Goal: Check status: Check status

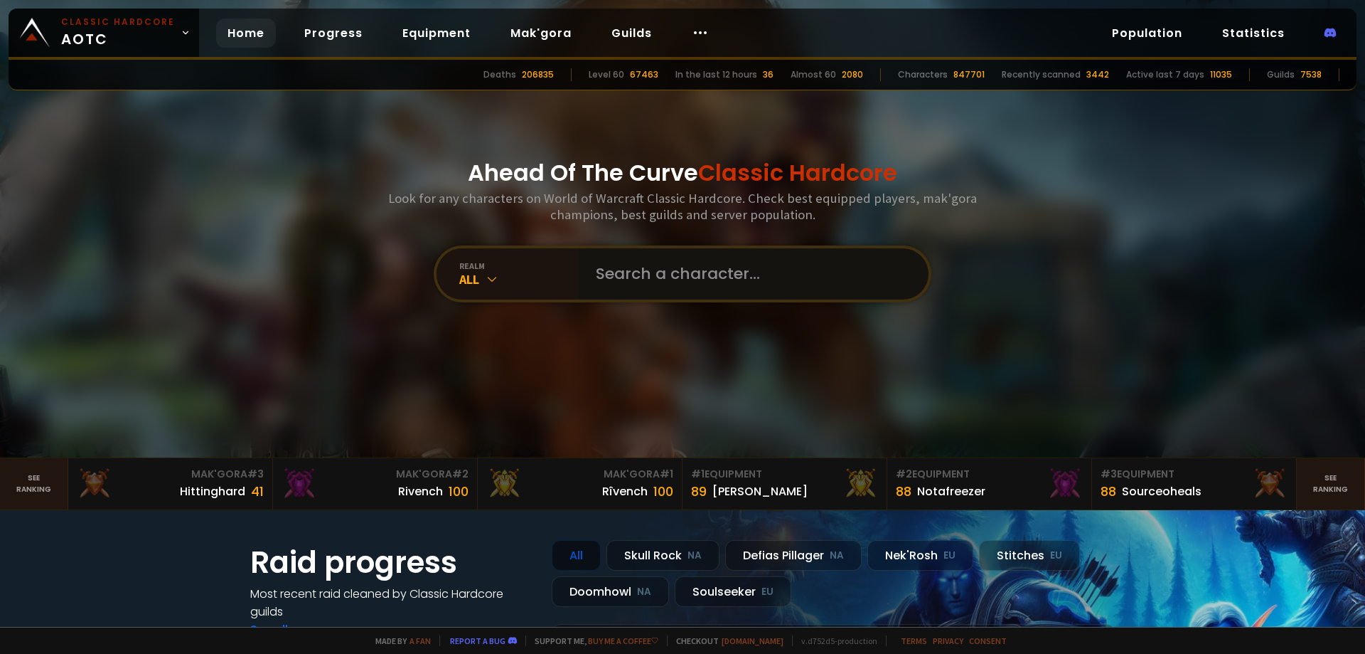
click at [705, 264] on input "text" at bounding box center [749, 273] width 324 height 51
type input "digglet"
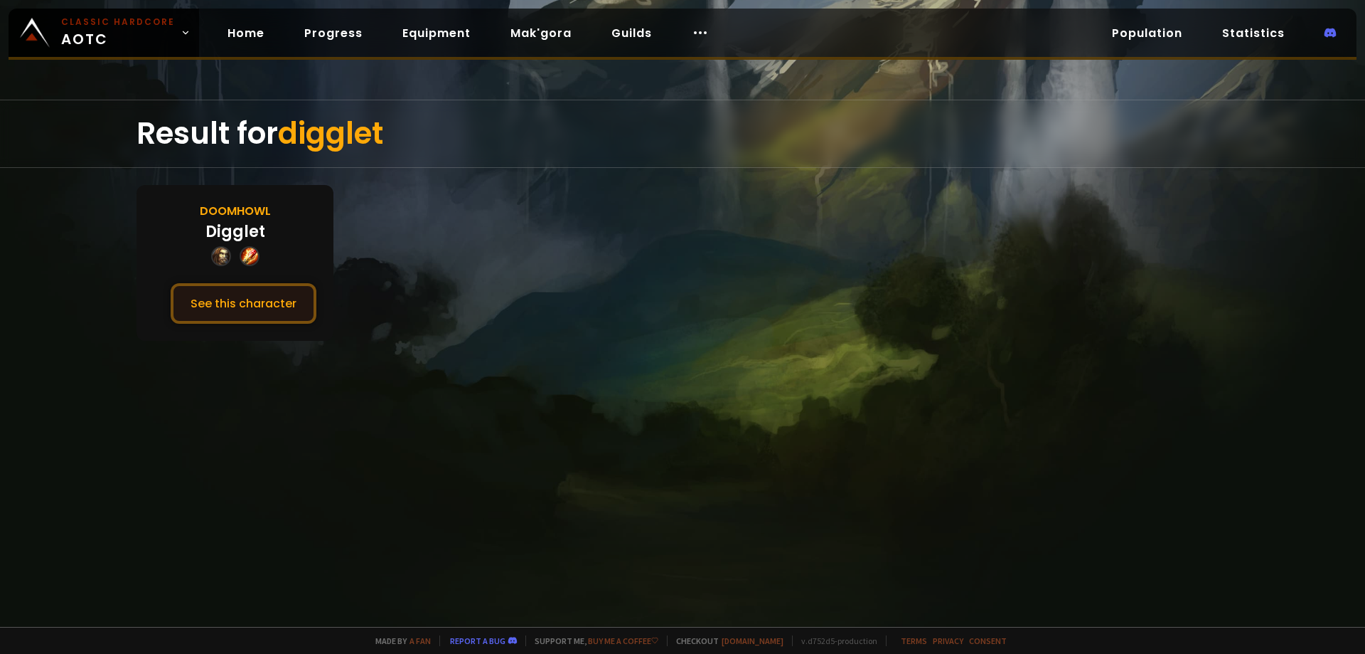
click at [252, 321] on button "See this character" at bounding box center [244, 303] width 146 height 41
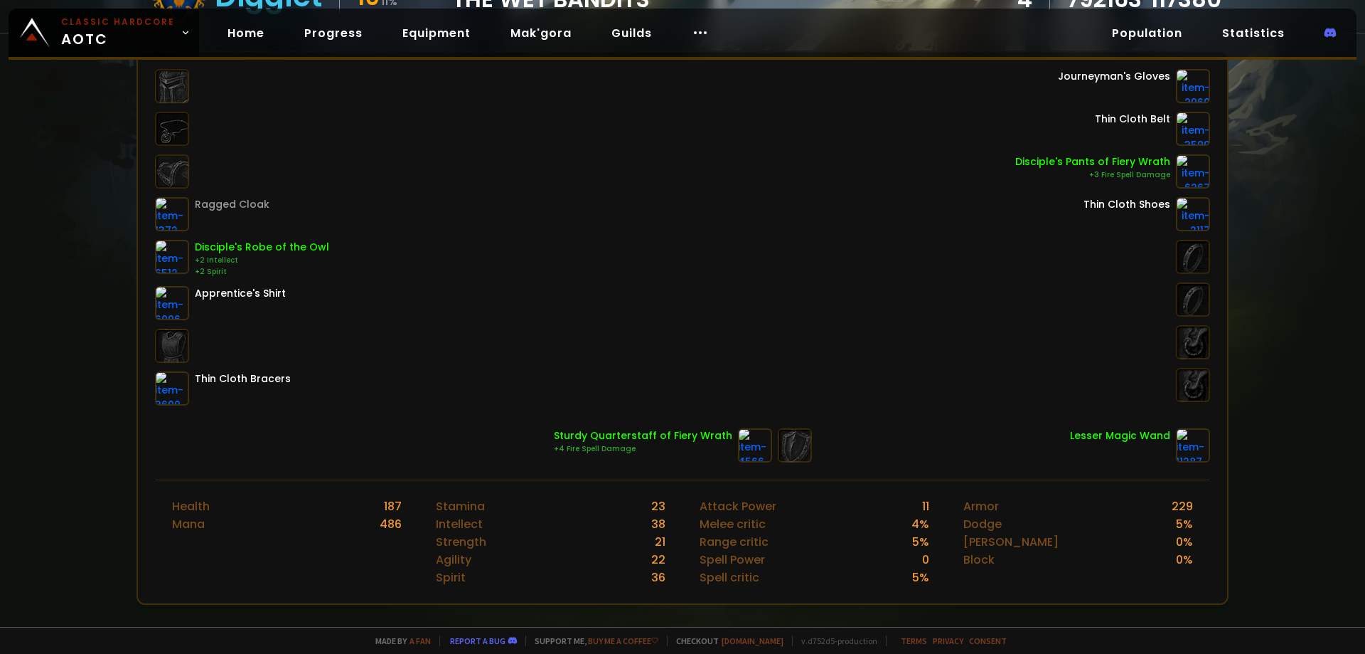
scroll to position [284, 0]
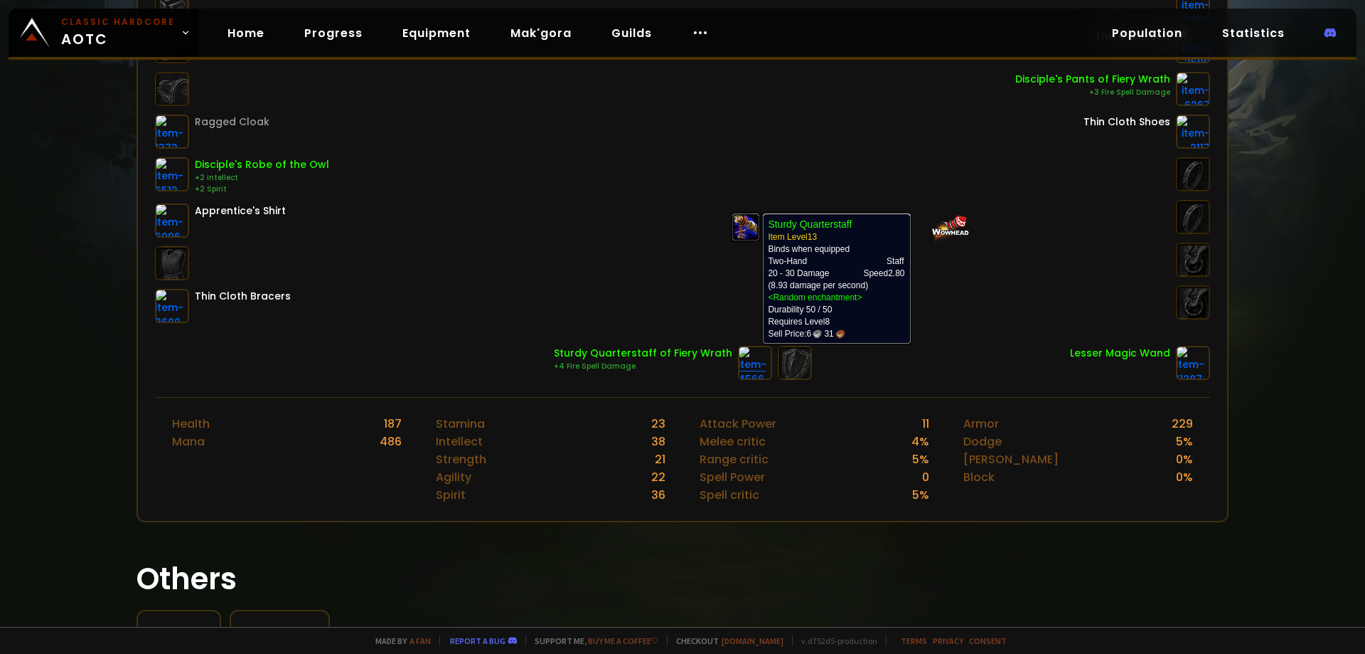
click at [740, 368] on img at bounding box center [755, 363] width 34 height 34
